Goal: Task Accomplishment & Management: Use online tool/utility

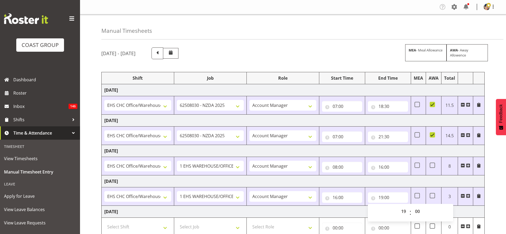
select select "1404"
select select "9196"
select select "37"
select select "1404"
select select "9196"
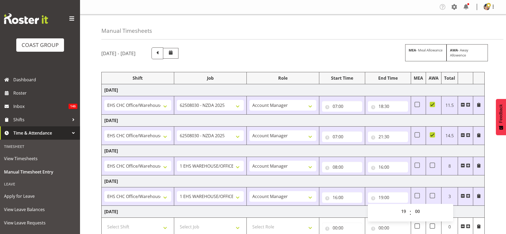
select select "37"
select select "1404"
select select "69"
select select "37"
select select "1404"
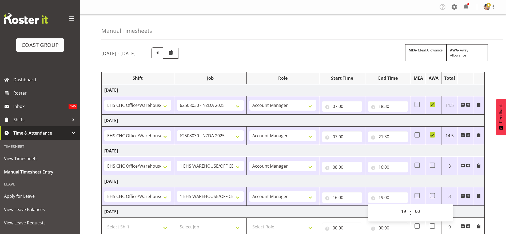
select select "69"
select select "37"
select select "19"
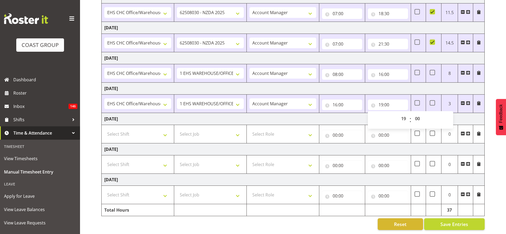
scroll to position [99, 0]
click at [420, 113] on select "00 01 02 03 04 05 06 07 08 09 10 11 12 13 14 15 16 17 18 19 20 21 22 23 24 25 2…" at bounding box center [418, 118] width 12 height 11
select select "30"
click at [412, 113] on select "00 01 02 03 04 05 06 07 08 09 10 11 12 13 14 15 16 17 18 19 20 21 22 23 24 25 2…" at bounding box center [418, 118] width 12 height 11
type input "19:30"
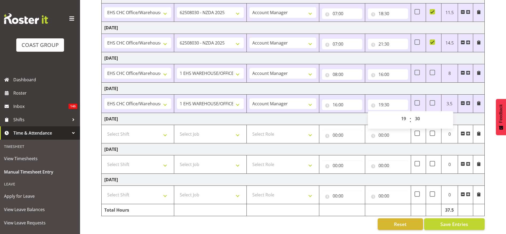
click at [376, 83] on td "[DATE]" at bounding box center [293, 89] width 383 height 12
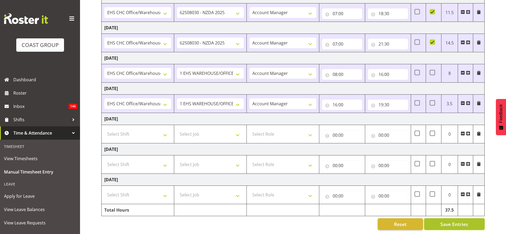
click at [444, 221] on span "Save Entries" at bounding box center [455, 224] width 28 height 7
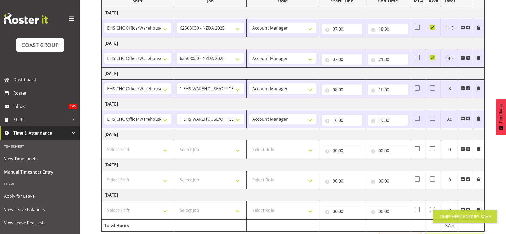
scroll to position [59, 0]
